Goal: Find specific page/section: Find specific page/section

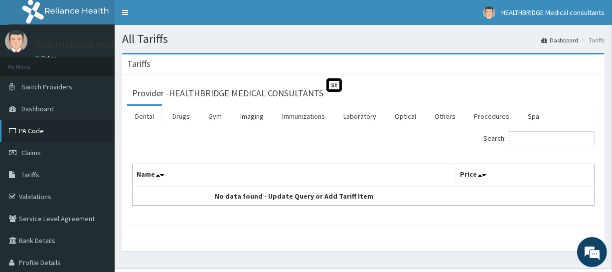
click at [37, 135] on link "PA Code" at bounding box center [57, 131] width 115 height 22
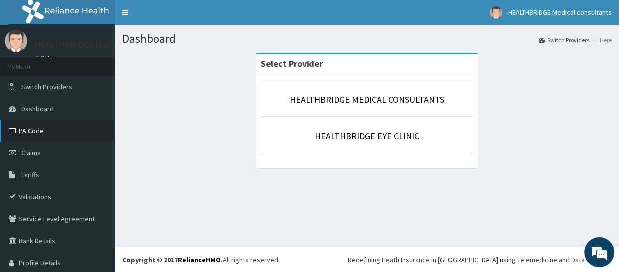
click at [46, 135] on link "PA Code" at bounding box center [57, 131] width 115 height 22
